Goal: Obtain resource: Obtain resource

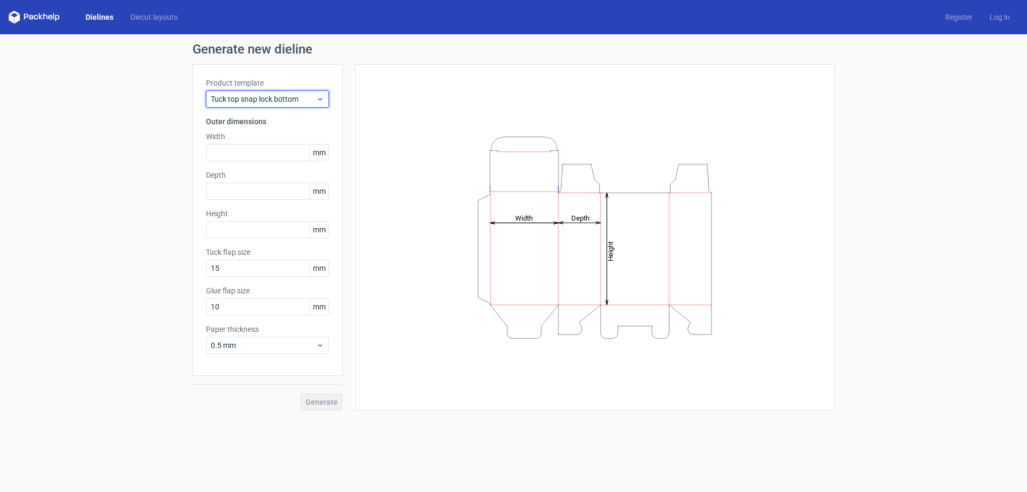
click at [312, 94] on span "Tuck top snap lock bottom" at bounding box center [263, 99] width 105 height 11
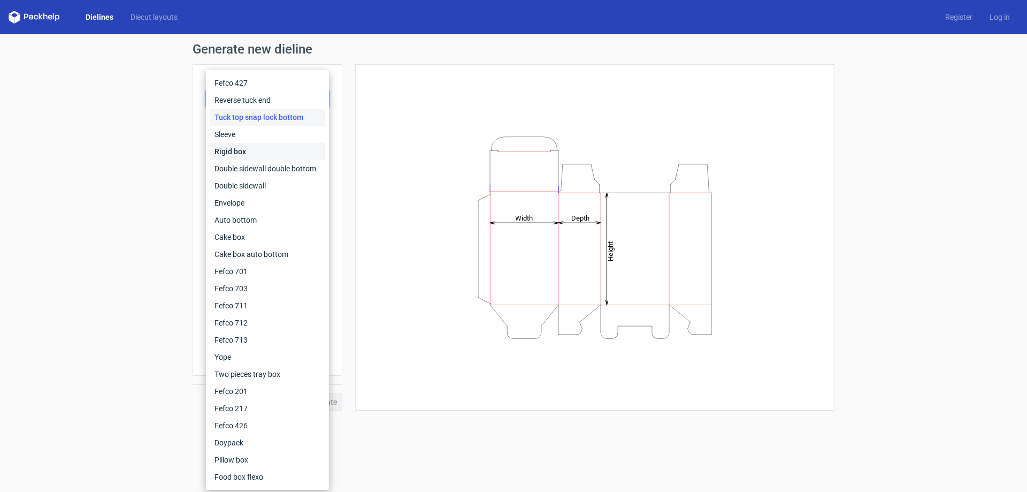
click at [279, 157] on div "Rigid box" at bounding box center [267, 151] width 114 height 17
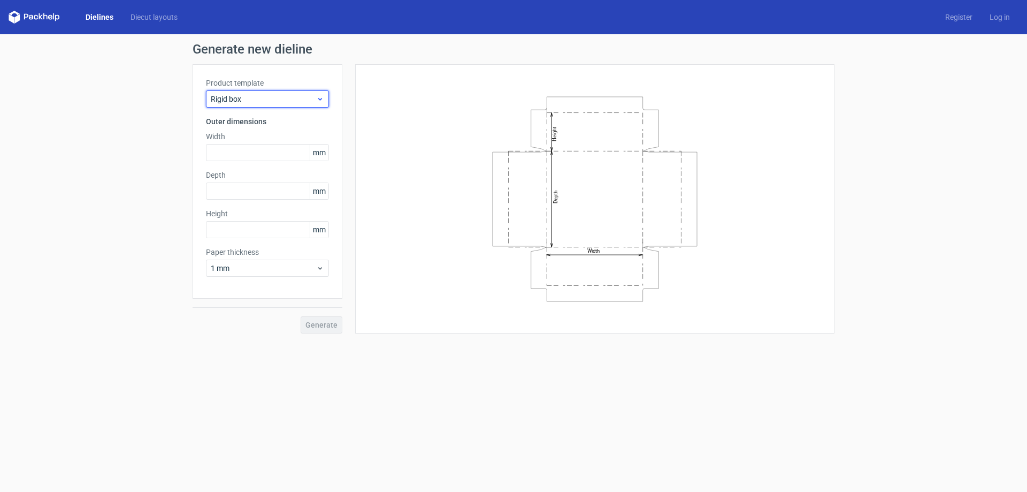
click at [301, 101] on span "Rigid box" at bounding box center [263, 99] width 105 height 11
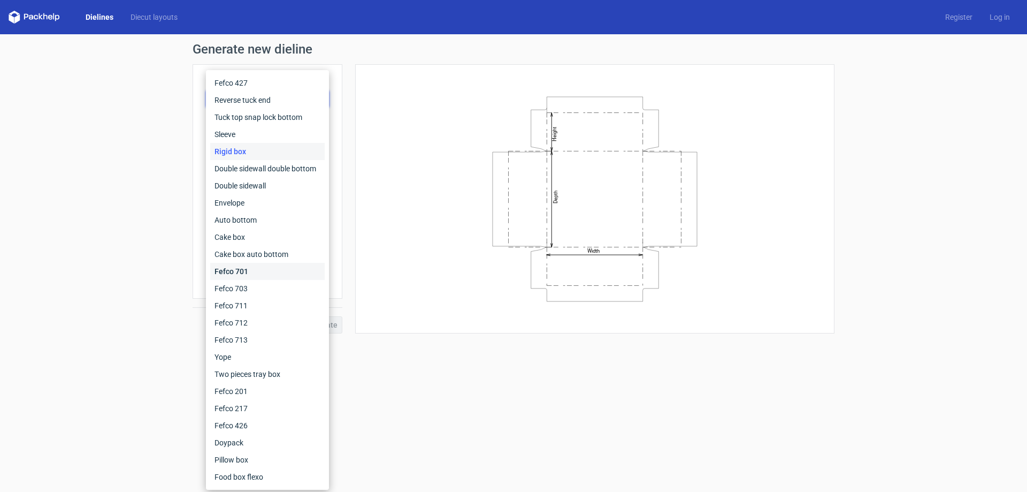
click at [260, 273] on div "Fefco 701" at bounding box center [267, 271] width 114 height 17
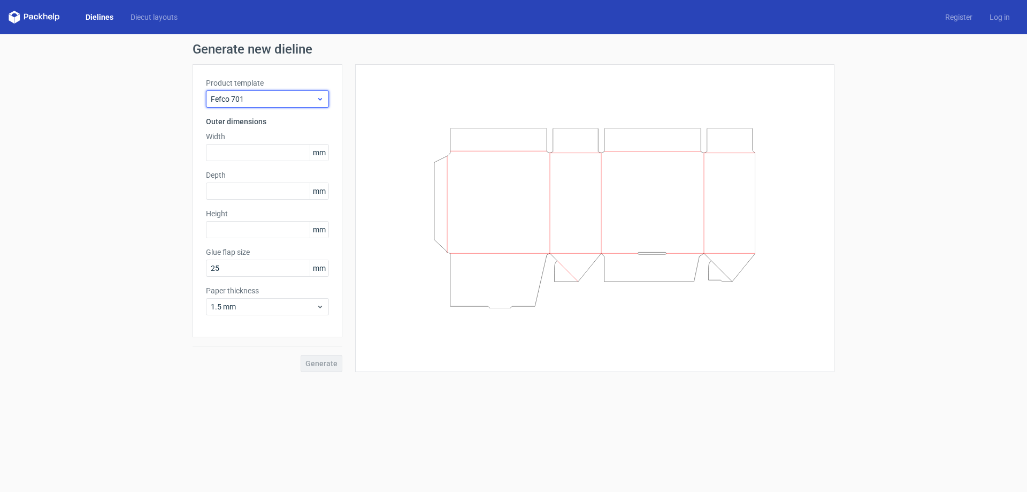
click at [312, 103] on span "Fefco 701" at bounding box center [263, 99] width 105 height 11
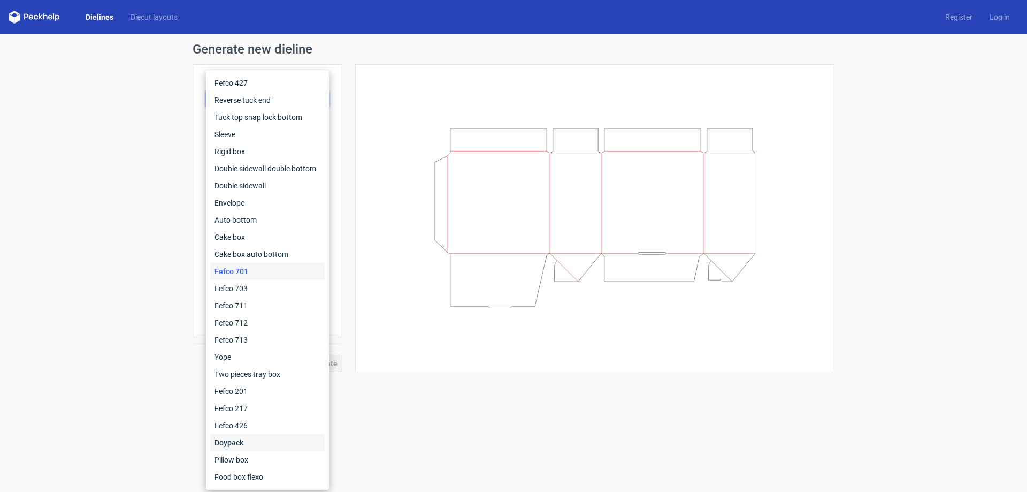
click at [250, 446] on div "Doypack" at bounding box center [267, 442] width 114 height 17
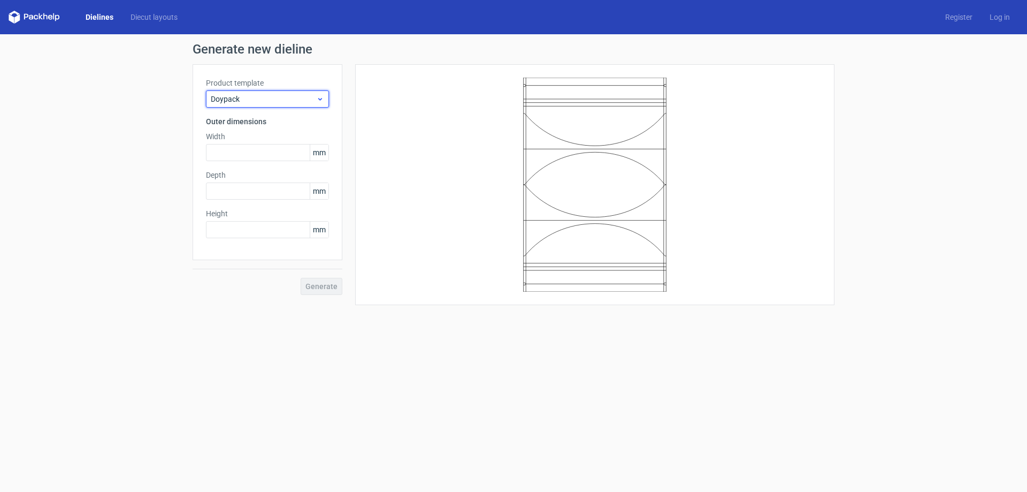
click at [305, 100] on span "Doypack" at bounding box center [263, 99] width 105 height 11
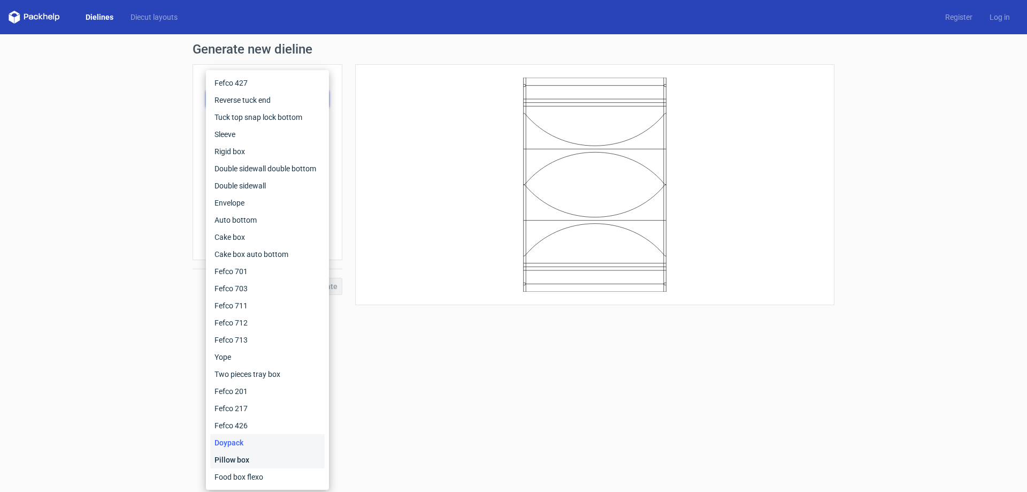
click at [280, 456] on div "Pillow box" at bounding box center [267, 459] width 114 height 17
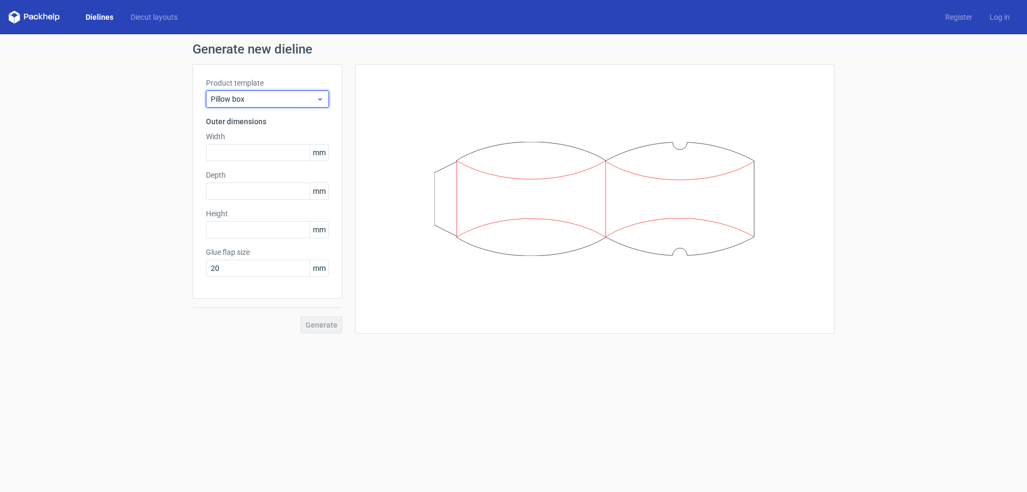
click at [287, 103] on span "Pillow box" at bounding box center [263, 99] width 105 height 11
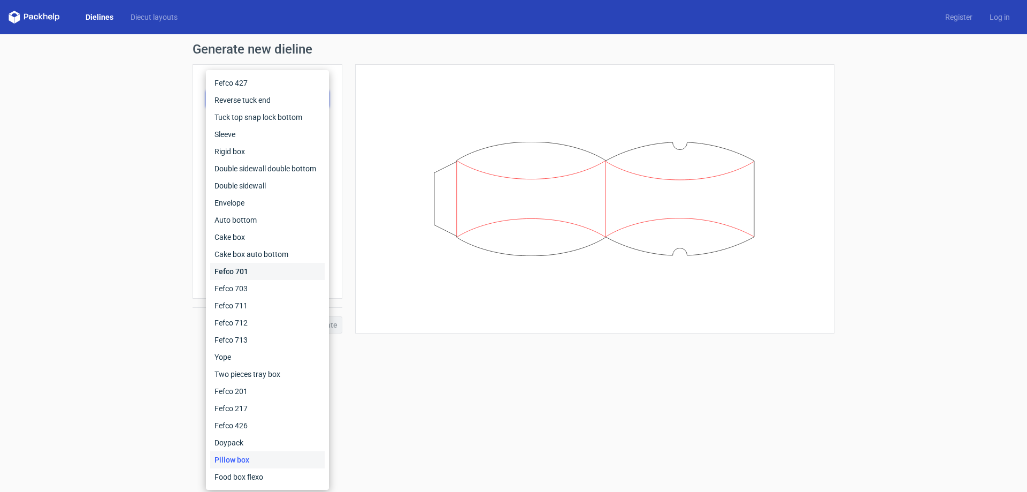
click at [258, 271] on div "Fefco 701" at bounding box center [267, 271] width 114 height 17
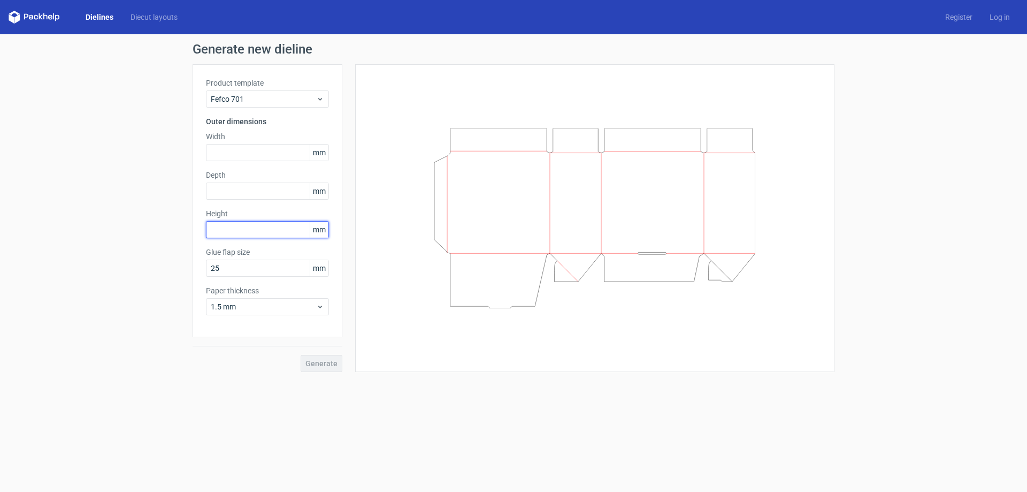
click at [272, 226] on input "text" at bounding box center [267, 229] width 123 height 17
type input "122"
click at [292, 193] on input "text" at bounding box center [267, 190] width 123 height 17
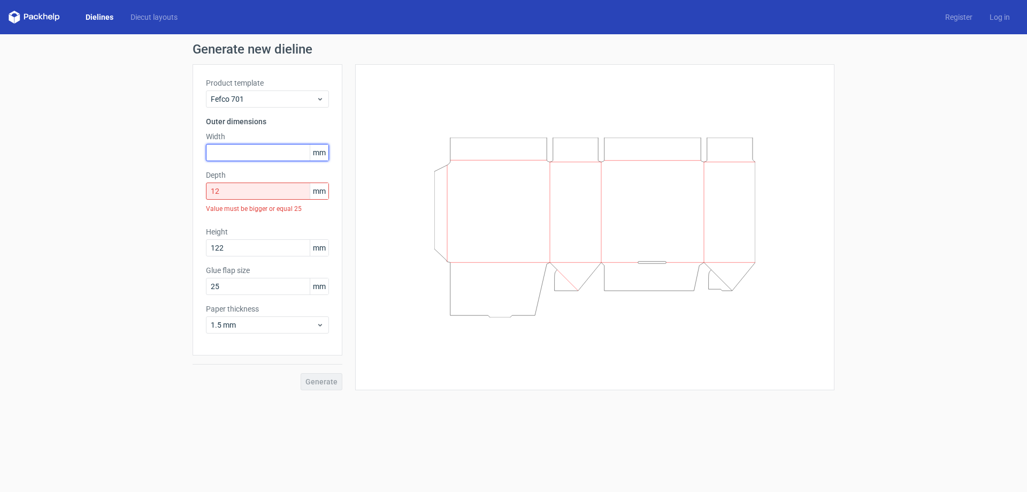
click at [286, 157] on input "text" at bounding box center [267, 152] width 123 height 17
click at [284, 192] on input "12" at bounding box center [267, 190] width 123 height 17
type input "1"
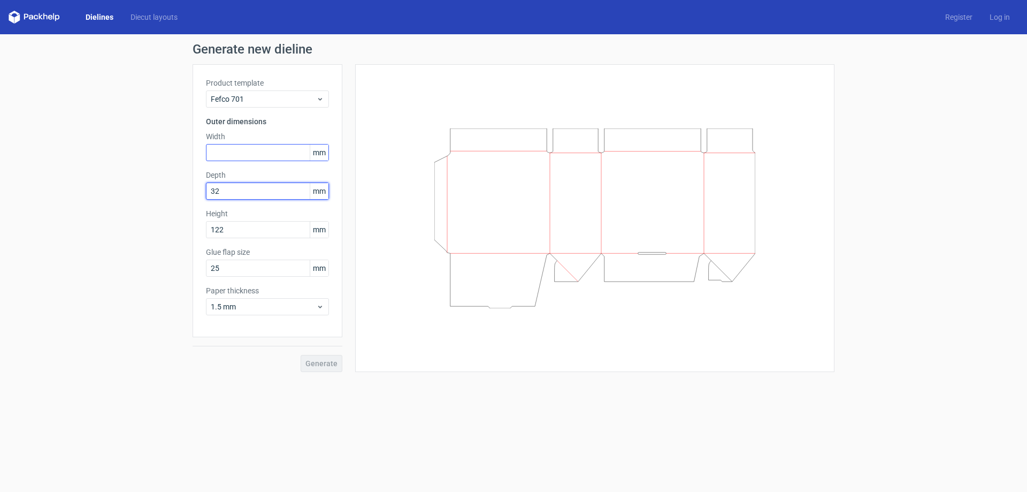
type input "32"
click at [291, 151] on input "text" at bounding box center [267, 152] width 123 height 17
type input "126"
click at [316, 364] on span "Generate" at bounding box center [321, 362] width 32 height 7
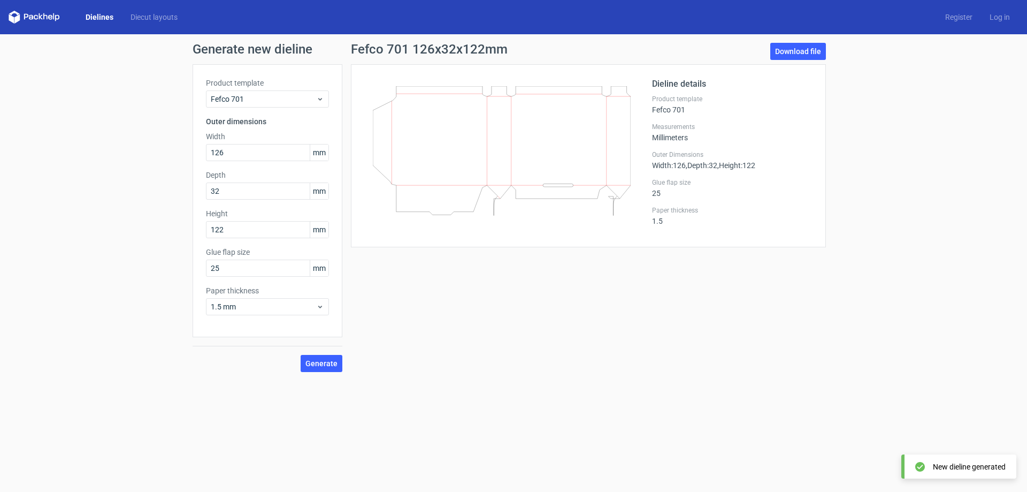
drag, startPoint x: 504, startPoint y: 108, endPoint x: 614, endPoint y: 123, distance: 111.1
click at [614, 123] on icon at bounding box center [502, 150] width 258 height 129
drag, startPoint x: 682, startPoint y: 163, endPoint x: 663, endPoint y: 202, distance: 43.5
click at [663, 202] on div "Dieline details Product template Fefco 701 Measurements Millimeters Outer Dimen…" at bounding box center [732, 156] width 160 height 156
click at [694, 220] on div "Paper thickness 1.5" at bounding box center [732, 215] width 160 height 19
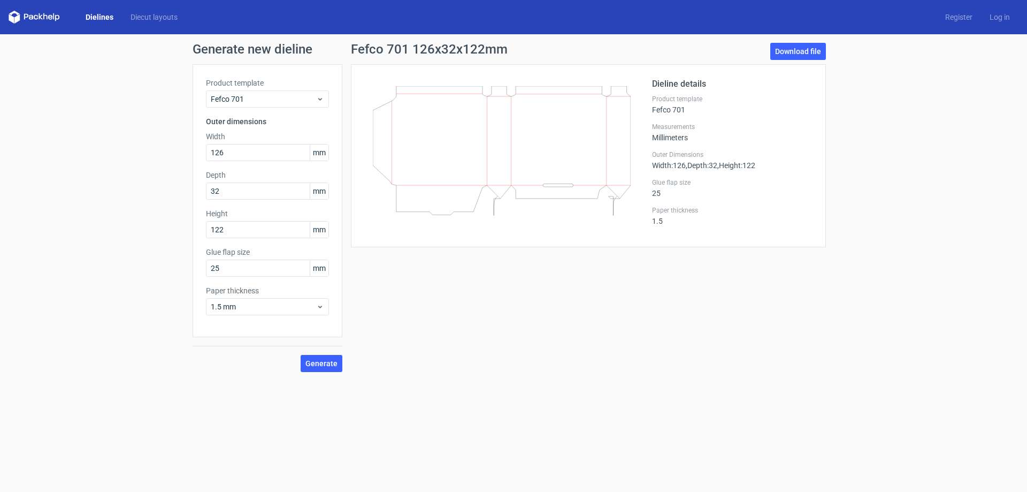
drag, startPoint x: 683, startPoint y: 78, endPoint x: 674, endPoint y: 99, distance: 22.8
click at [675, 96] on div "Dieline details Product template Fefco 701 Measurements Millimeters Outer Dimen…" at bounding box center [732, 156] width 160 height 156
click at [715, 121] on div "Dieline details Product template Fefco 701 Measurements Millimeters Outer Dimen…" at bounding box center [732, 156] width 160 height 156
click at [790, 44] on link "Download file" at bounding box center [798, 51] width 56 height 17
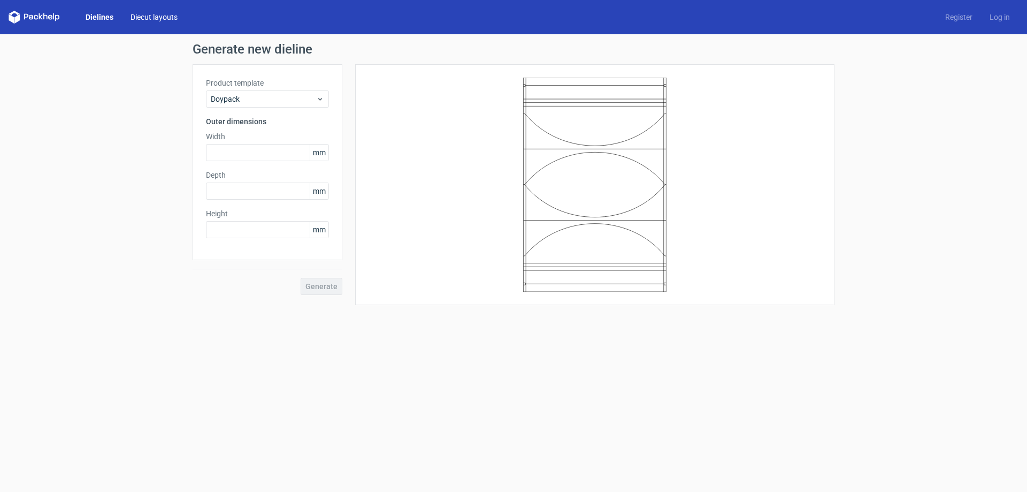
click at [151, 16] on link "Diecut layouts" at bounding box center [154, 17] width 64 height 11
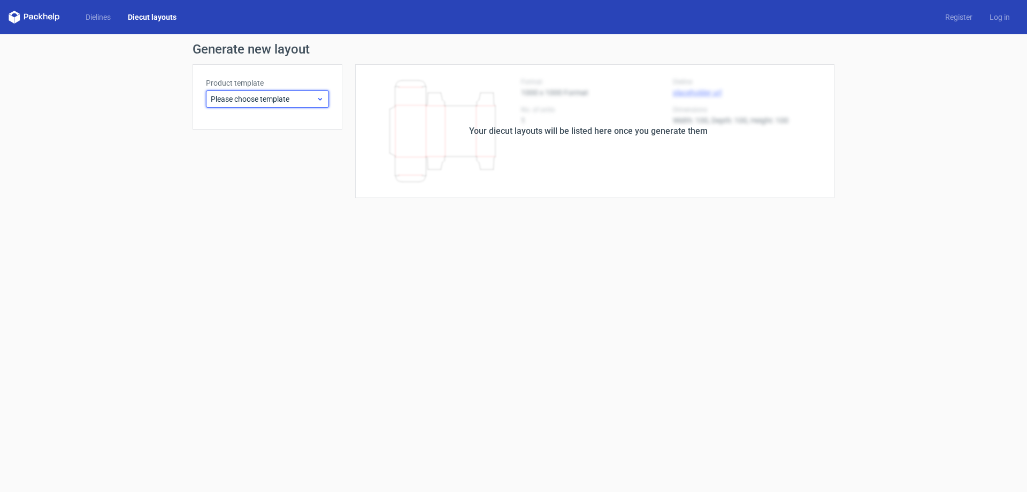
click at [224, 96] on span "Please choose template" at bounding box center [263, 99] width 105 height 11
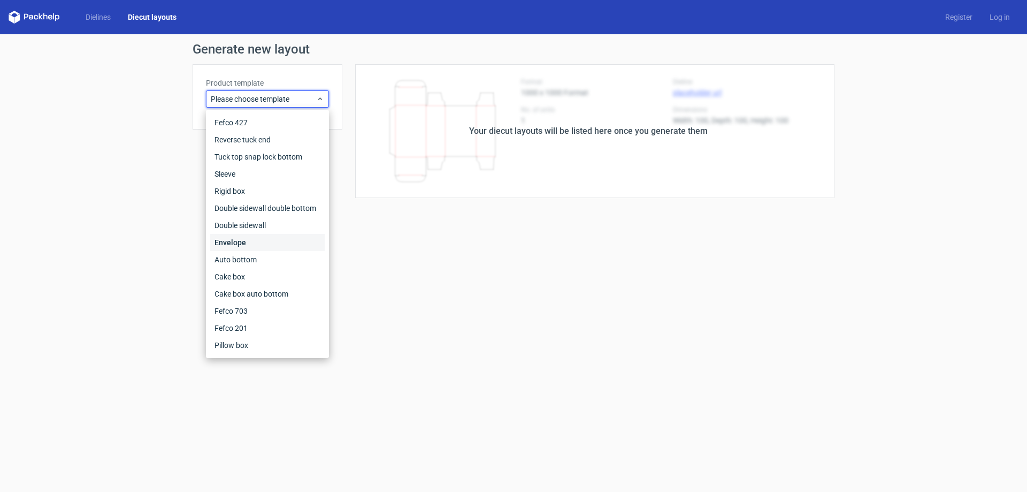
click at [233, 242] on div "Envelope" at bounding box center [267, 242] width 114 height 17
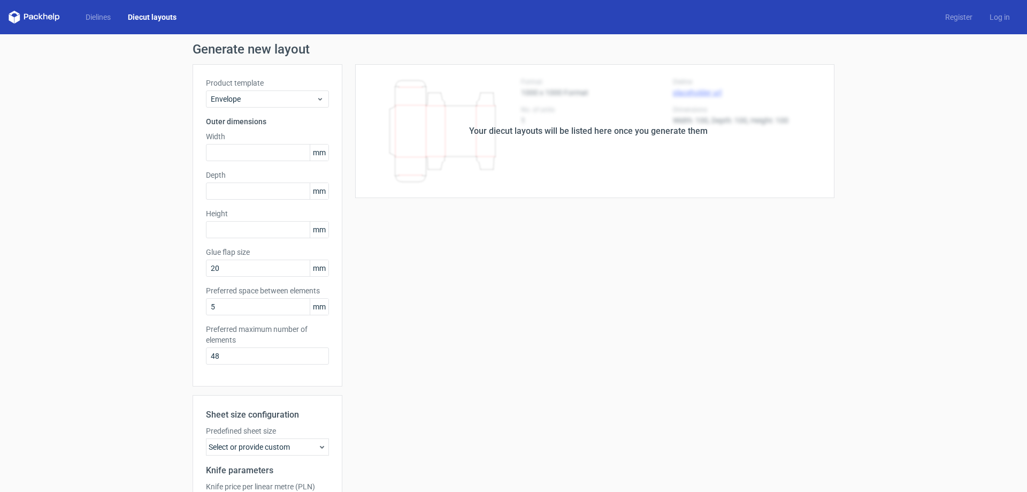
scroll to position [123, 0]
